Goal: Information Seeking & Learning: Learn about a topic

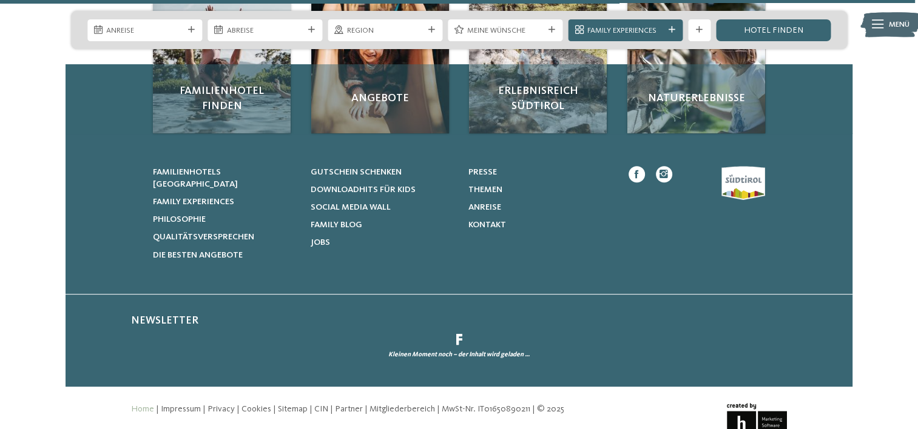
scroll to position [5050, 0]
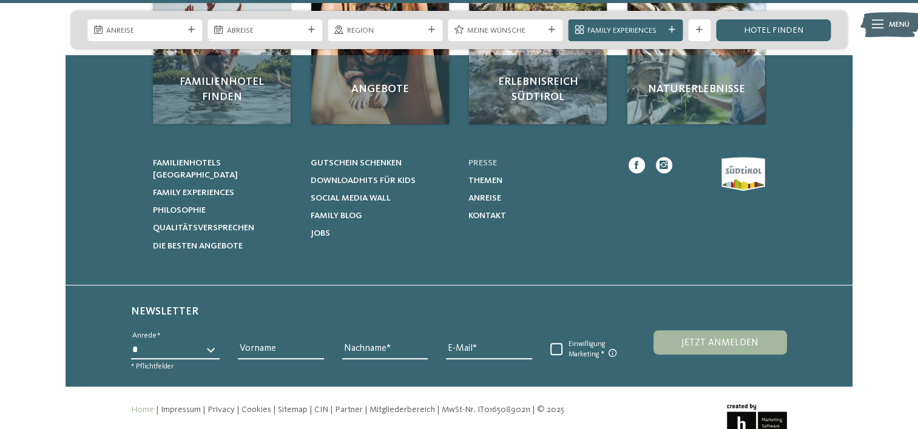
click at [480, 157] on link "Presse" at bounding box center [540, 163] width 144 height 12
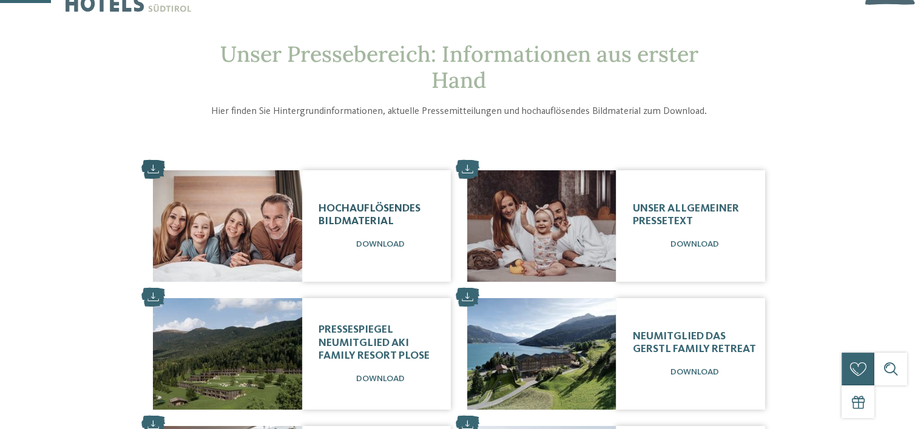
scroll to position [116, 0]
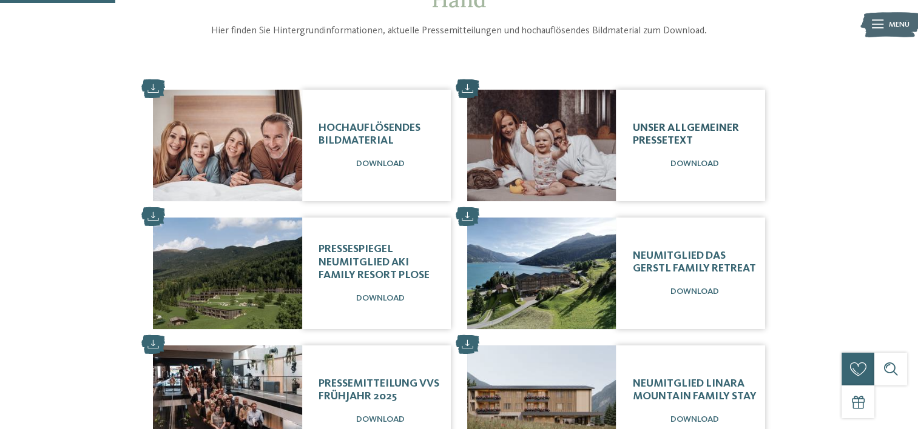
click at [689, 131] on span "Unser allgemeiner Pressetext" at bounding box center [685, 135] width 106 height 24
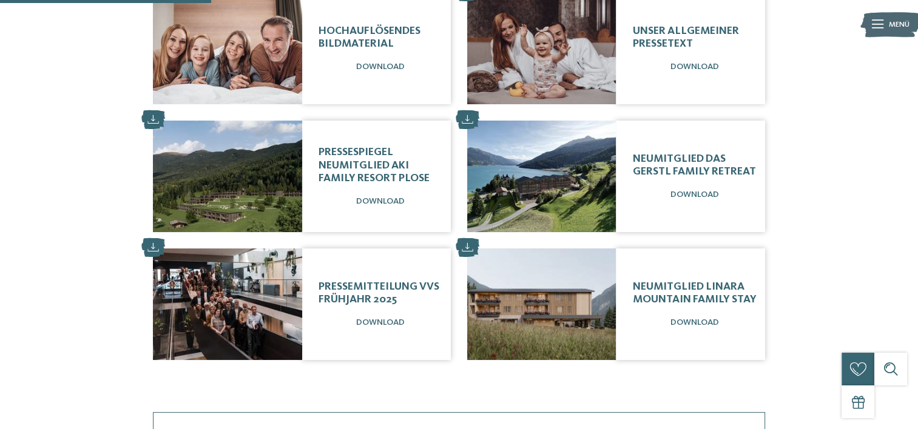
scroll to position [211, 0]
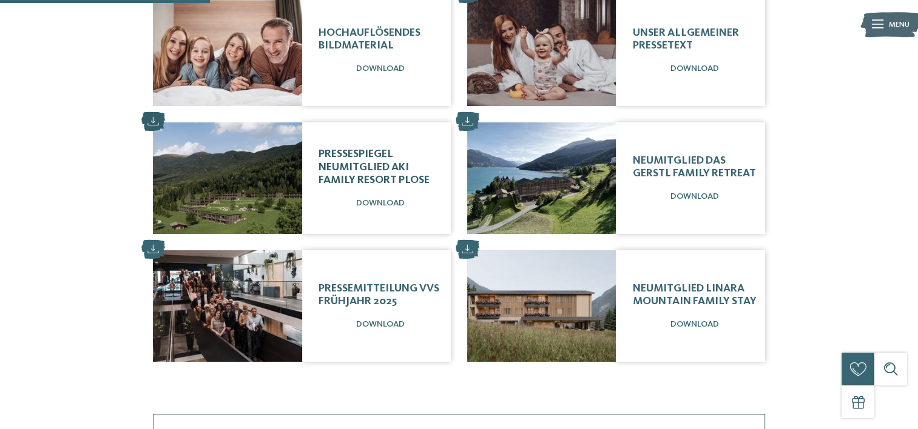
click at [380, 180] on span "Pressespiegel Neumitglied AKI Family Resort PLOSE" at bounding box center [373, 167] width 111 height 37
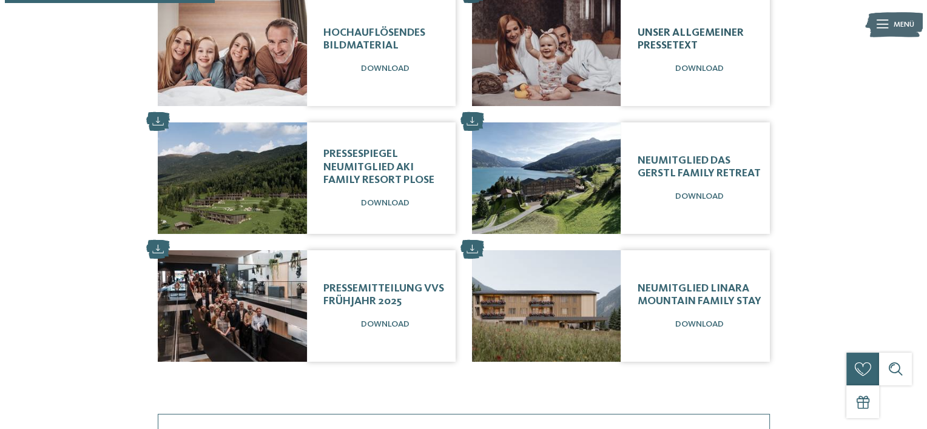
scroll to position [160, 0]
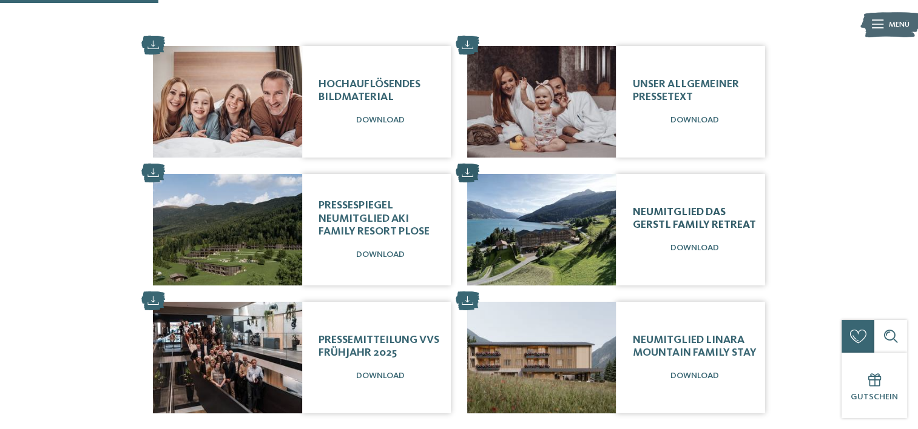
click at [678, 221] on span "Neumitglied DAS GERSTL Family Retreat" at bounding box center [693, 219] width 123 height 24
click at [666, 369] on div "Neumitglied linara mountain family stay Download" at bounding box center [690, 358] width 149 height 112
